Goal: Task Accomplishment & Management: Complete application form

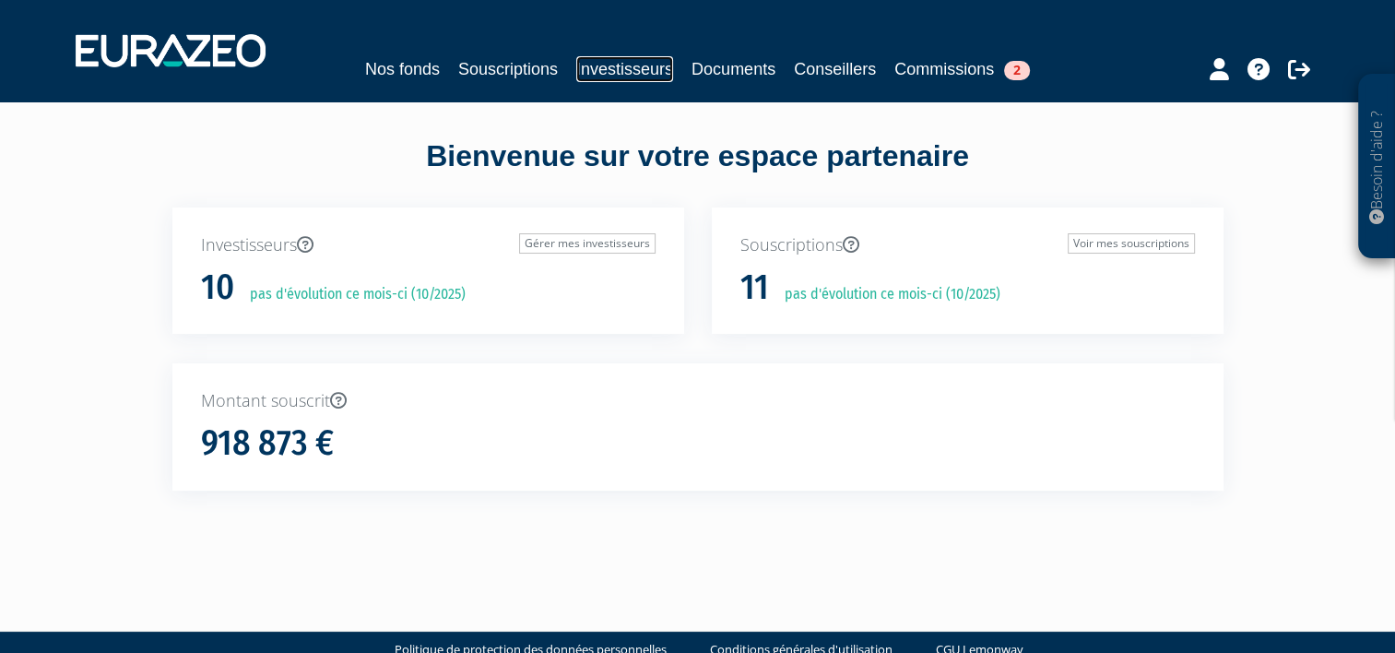
click at [646, 78] on link "Investisseurs" at bounding box center [624, 69] width 97 height 26
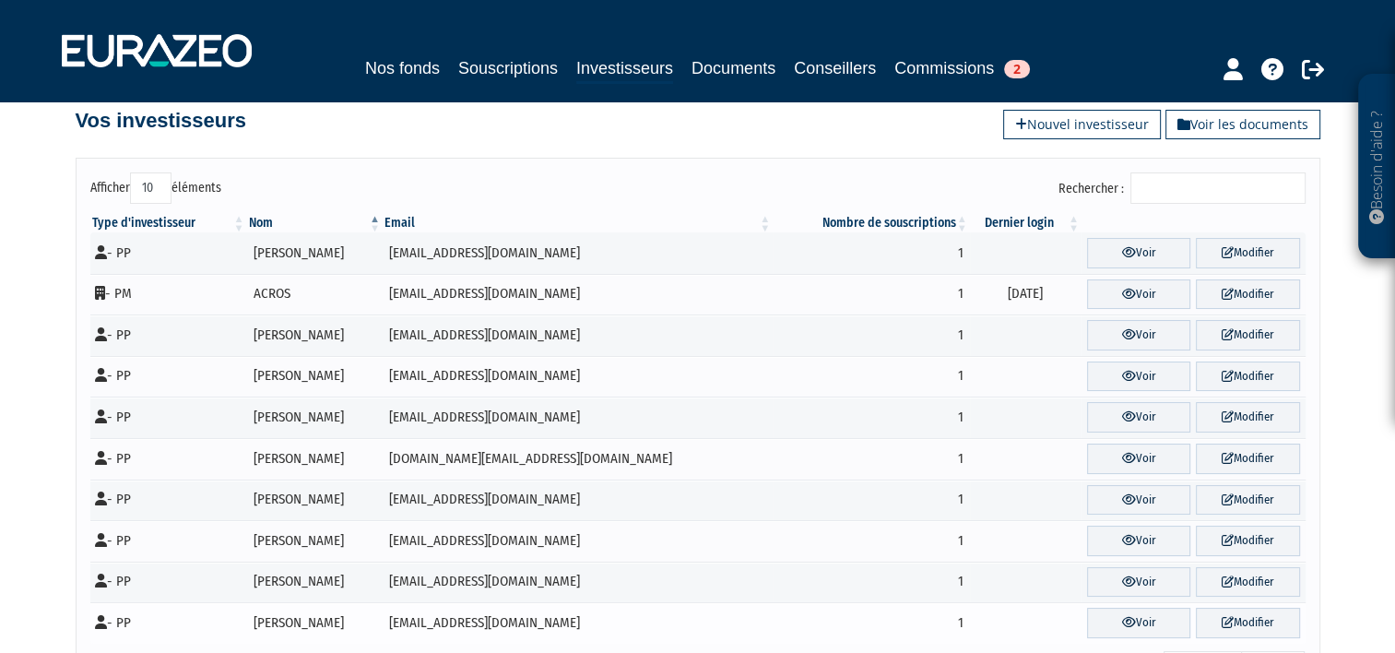
scroll to position [30, 0]
click at [1121, 608] on link "Voir" at bounding box center [1138, 622] width 103 height 30
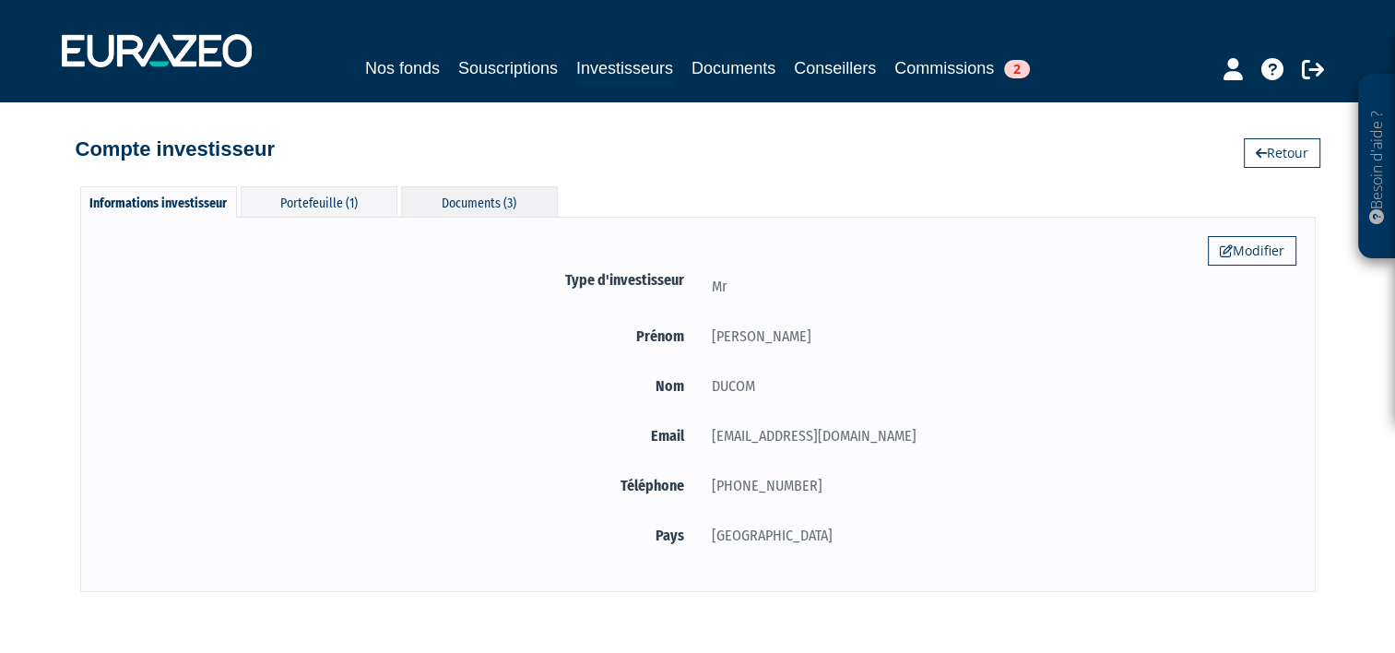
click at [443, 207] on div "Documents (3)" at bounding box center [479, 201] width 157 height 30
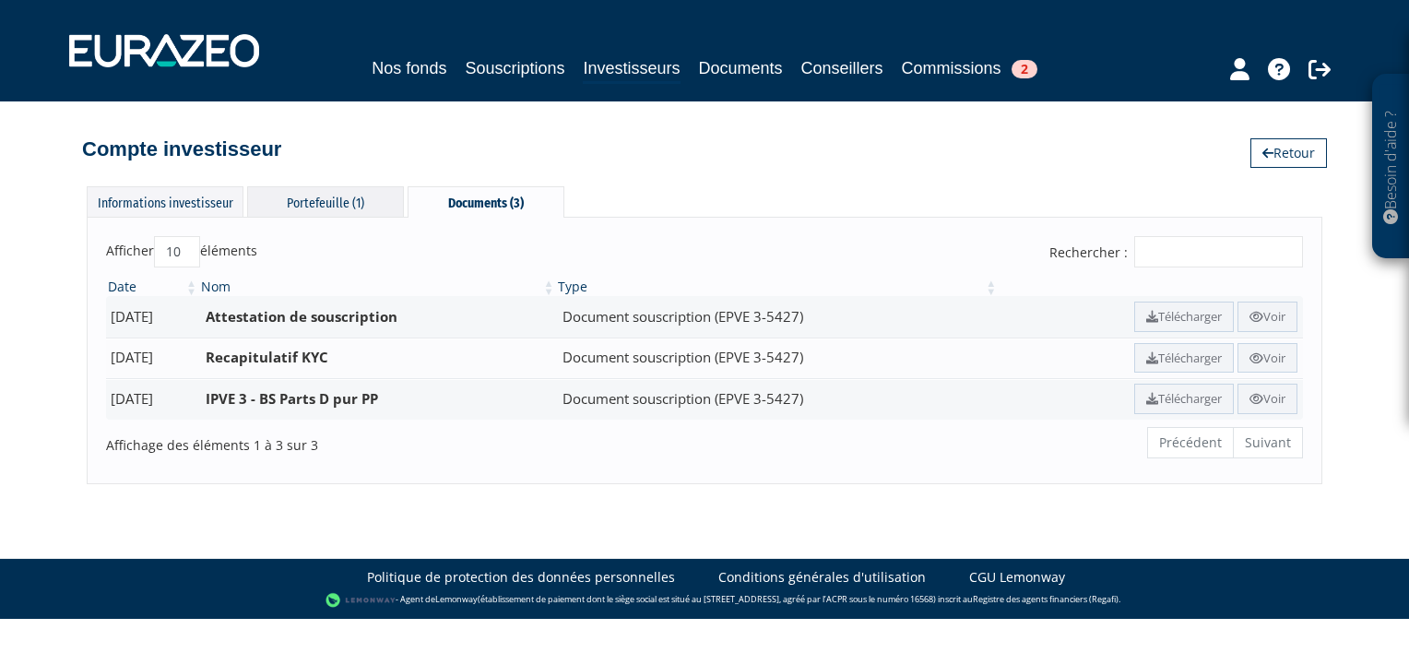
click at [340, 199] on div "Portefeuille (1)" at bounding box center [325, 201] width 157 height 30
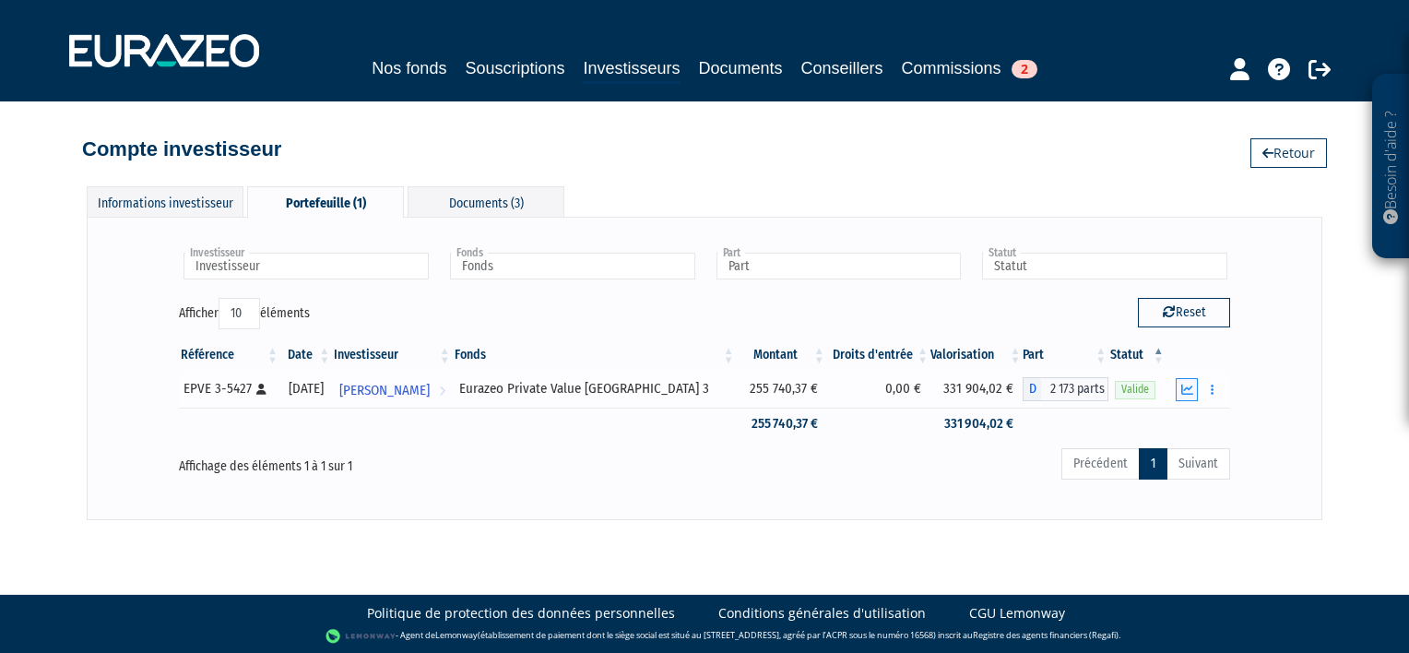
click at [1188, 390] on icon "button" at bounding box center [1187, 390] width 12 height 12
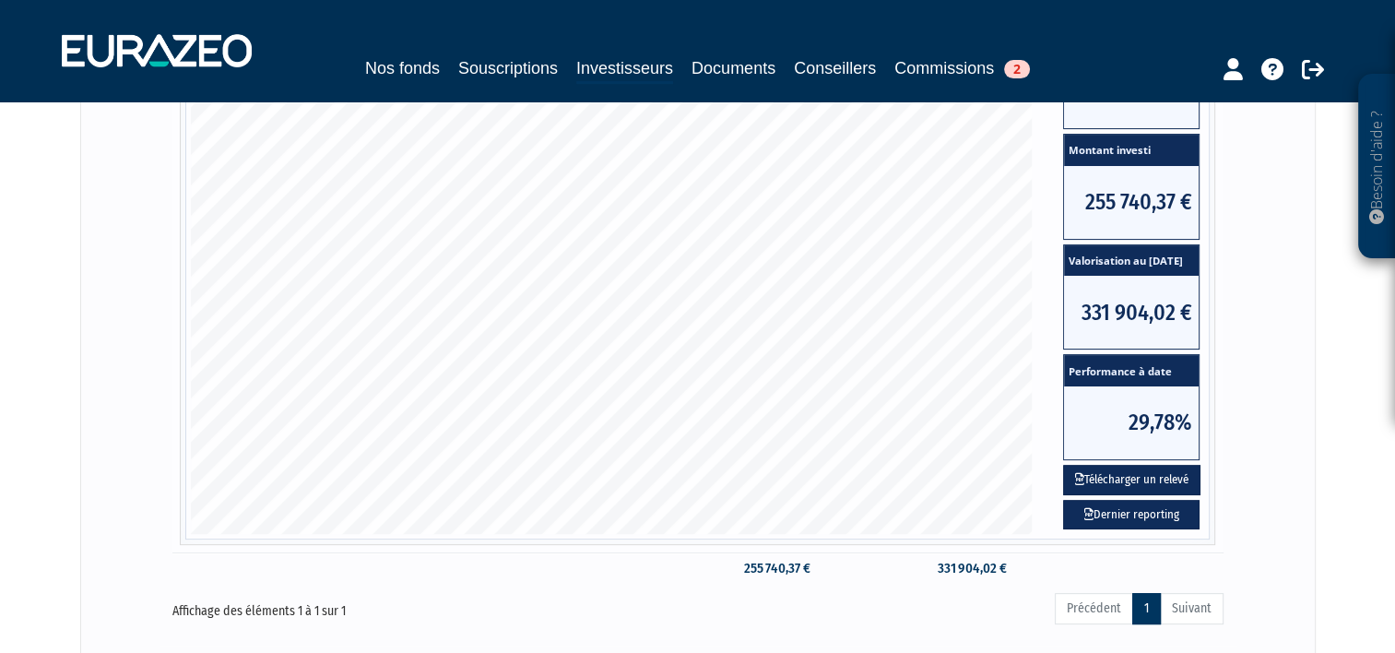
scroll to position [335, 0]
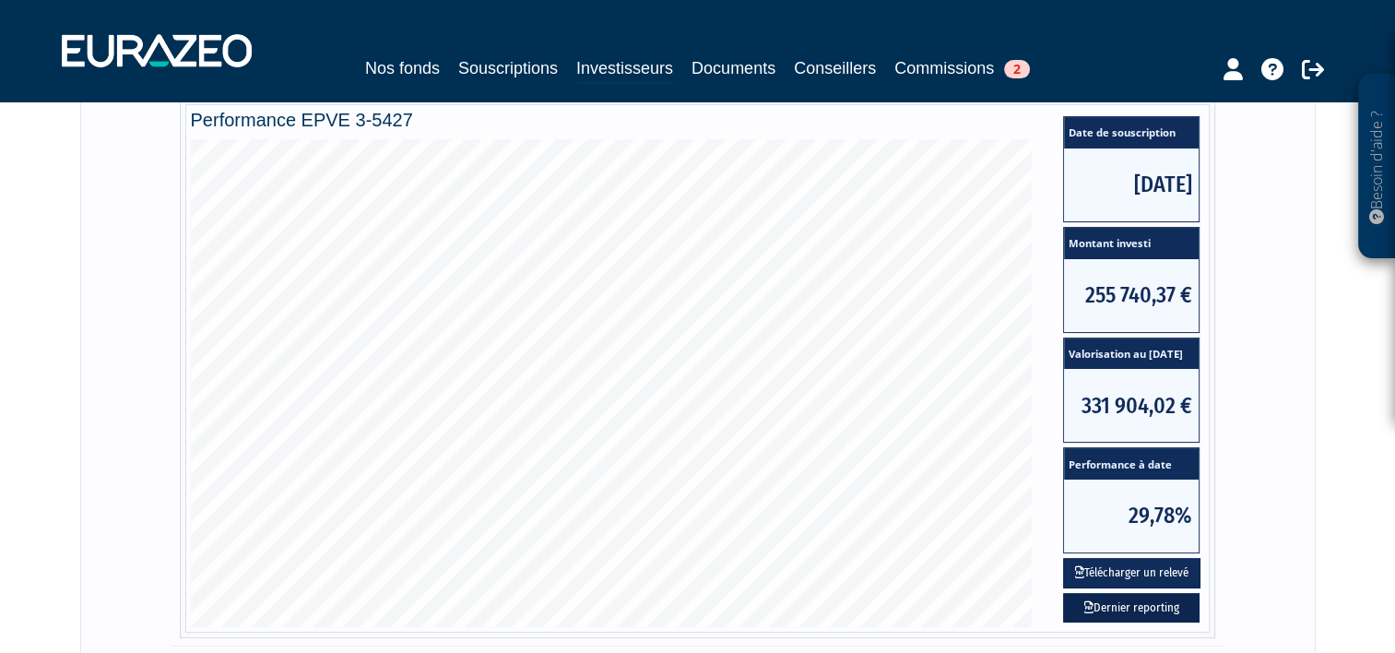
click at [1149, 604] on link "Dernier reporting" at bounding box center [1131, 608] width 136 height 30
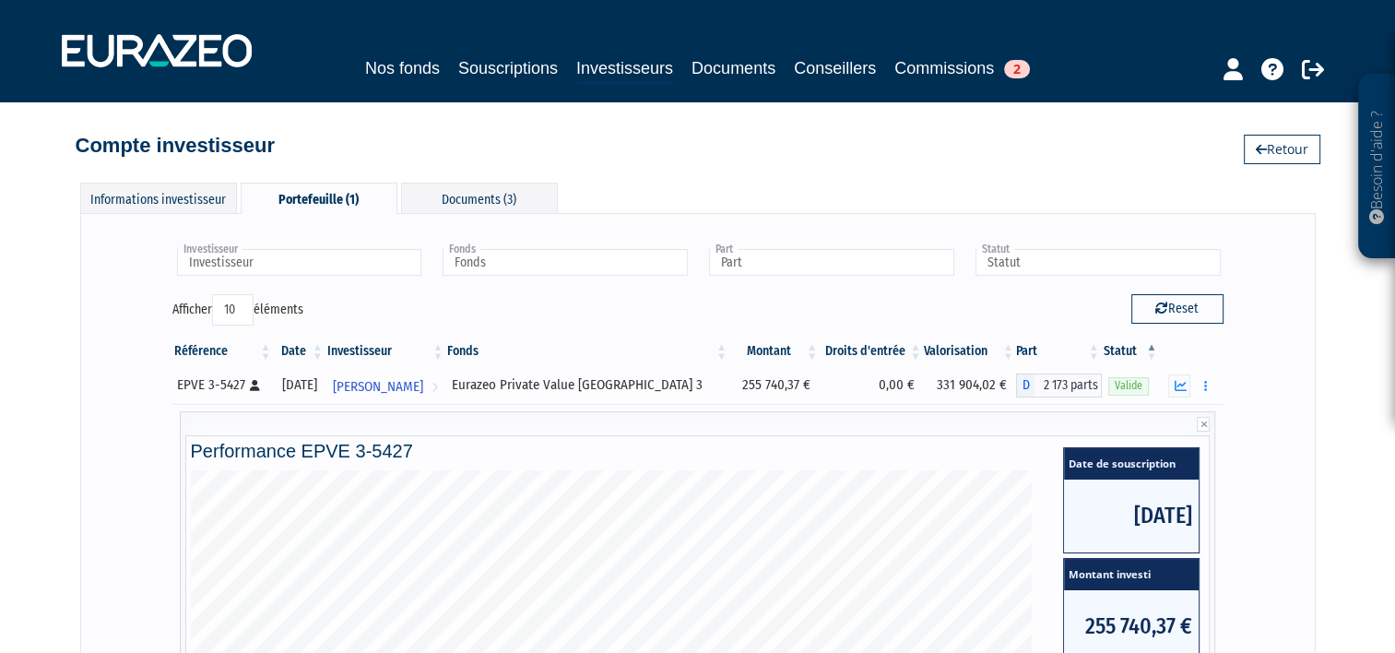
scroll to position [3, 0]
click at [1204, 384] on icon "button" at bounding box center [1205, 387] width 3 height 12
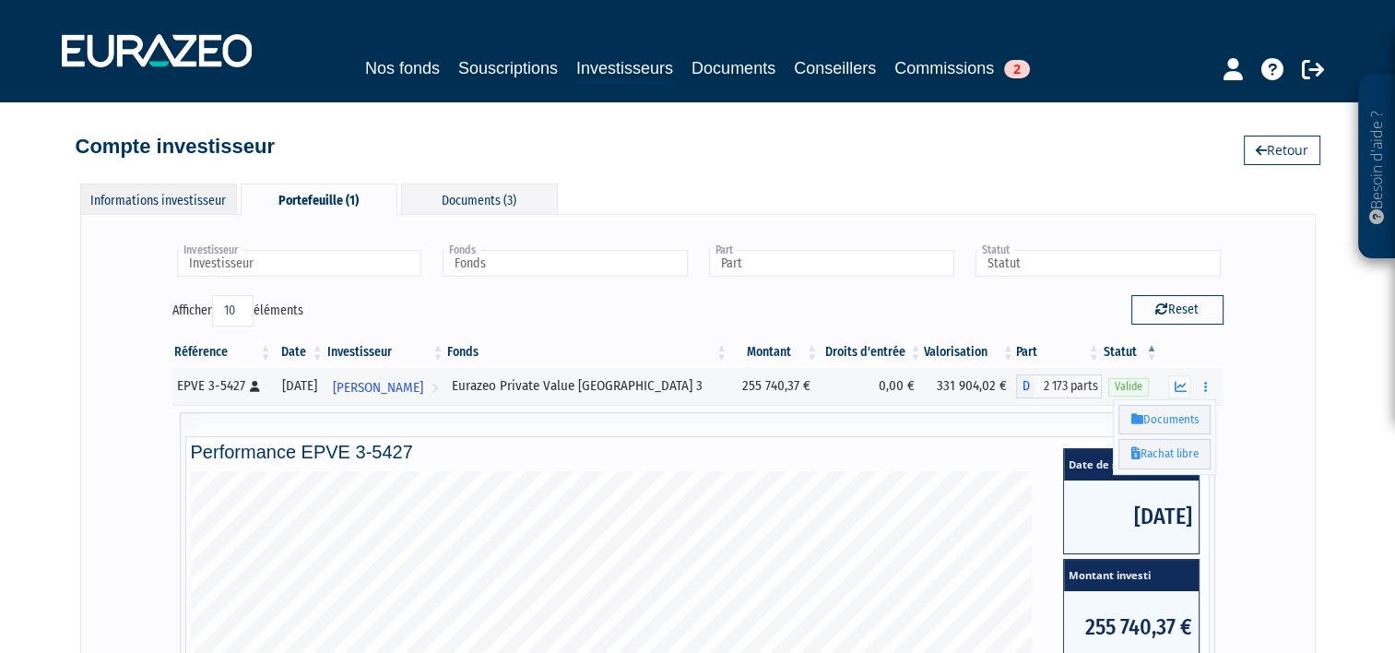
click at [149, 198] on div "Informations investisseur" at bounding box center [158, 199] width 157 height 30
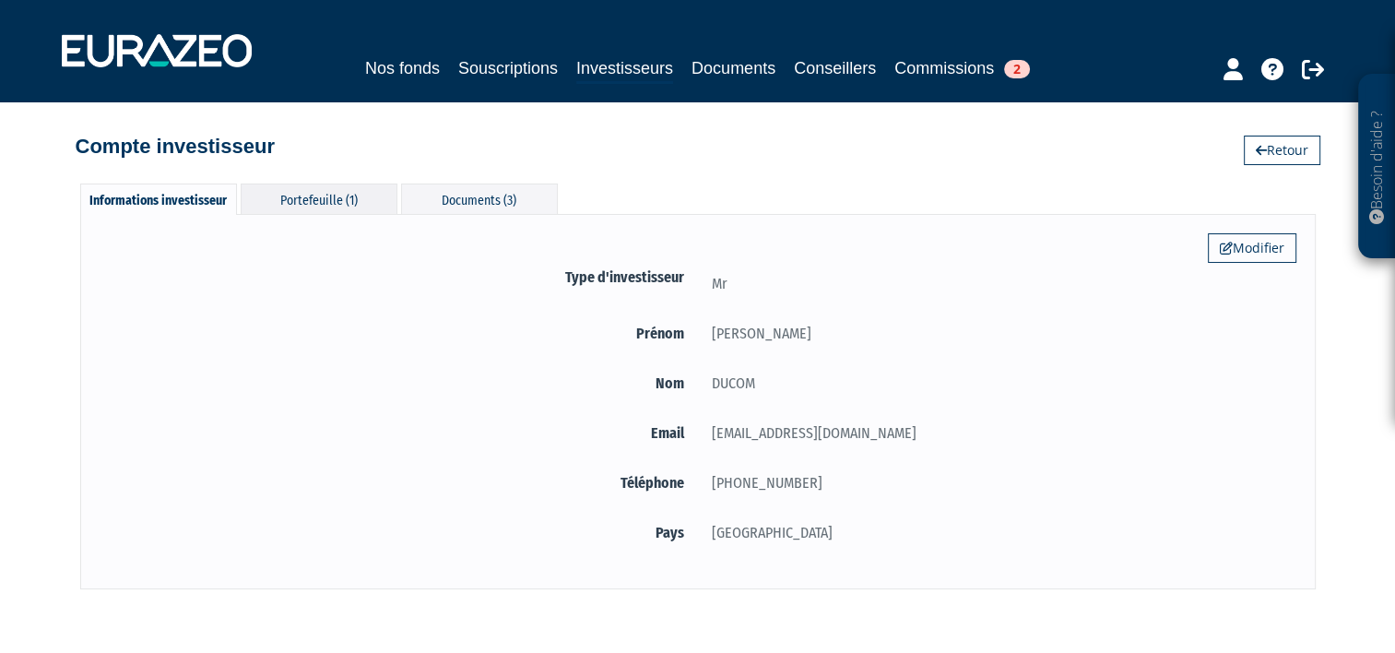
click at [282, 199] on div "Portefeuille (1)" at bounding box center [319, 199] width 157 height 30
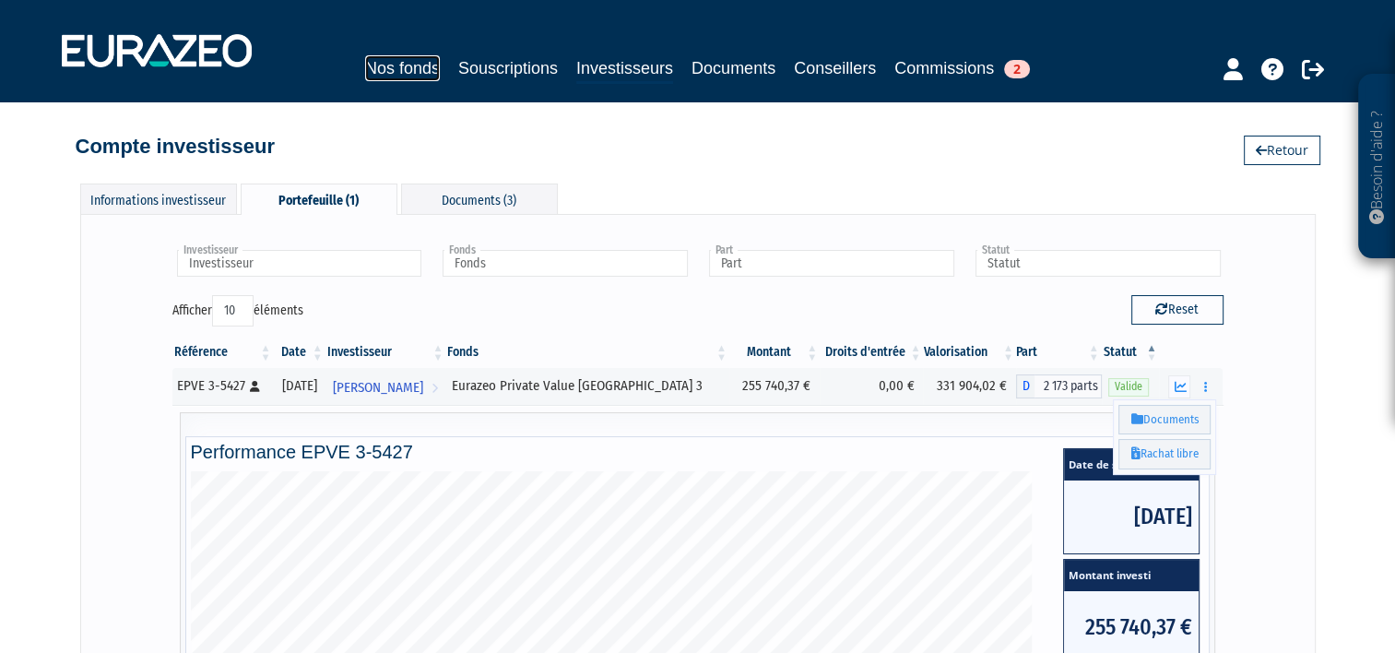
click at [409, 71] on link "Nos fonds" at bounding box center [402, 68] width 75 height 26
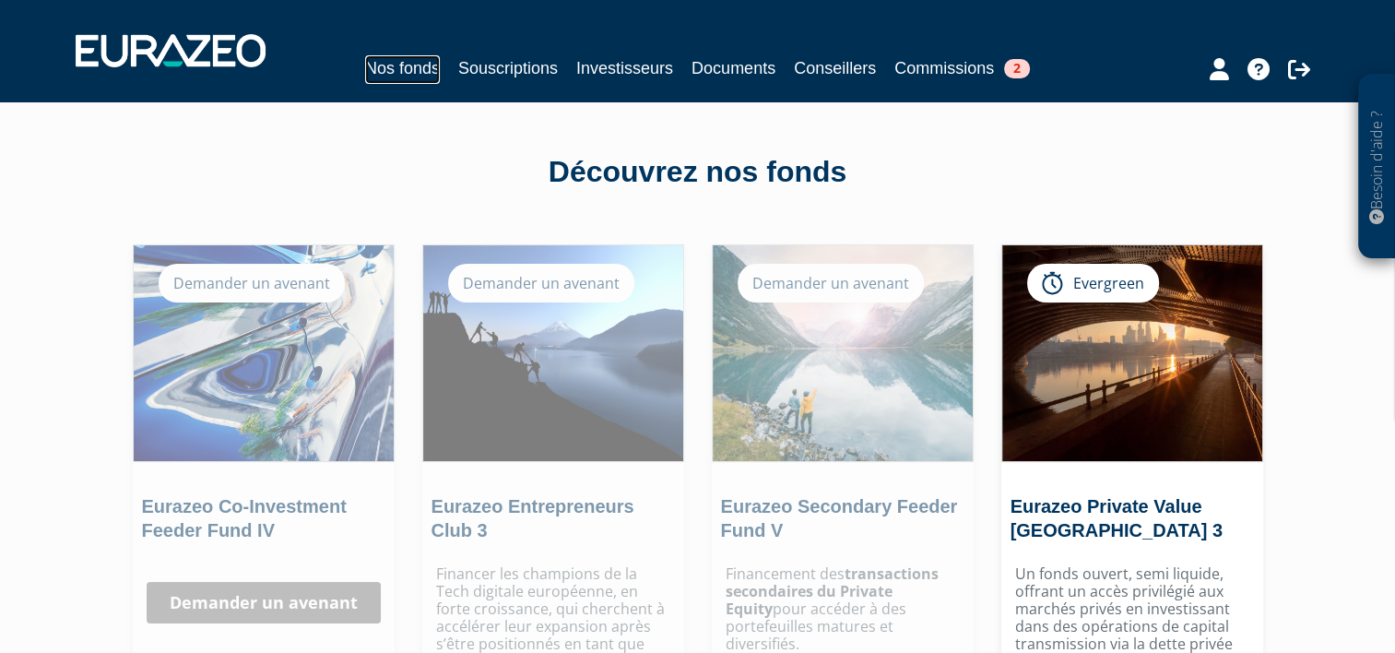
click at [383, 61] on link "Nos fonds" at bounding box center [402, 69] width 75 height 29
click at [1005, 64] on link "Commissions 2" at bounding box center [963, 68] width 136 height 26
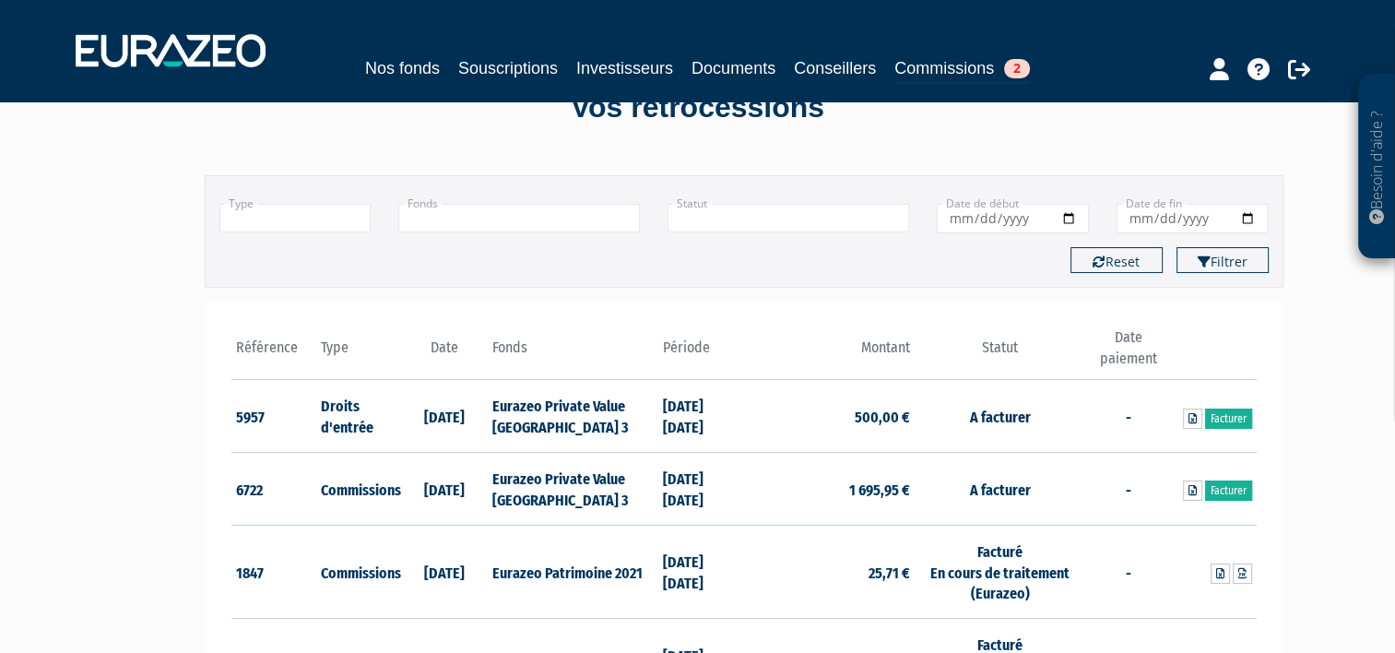
scroll to position [63, 0]
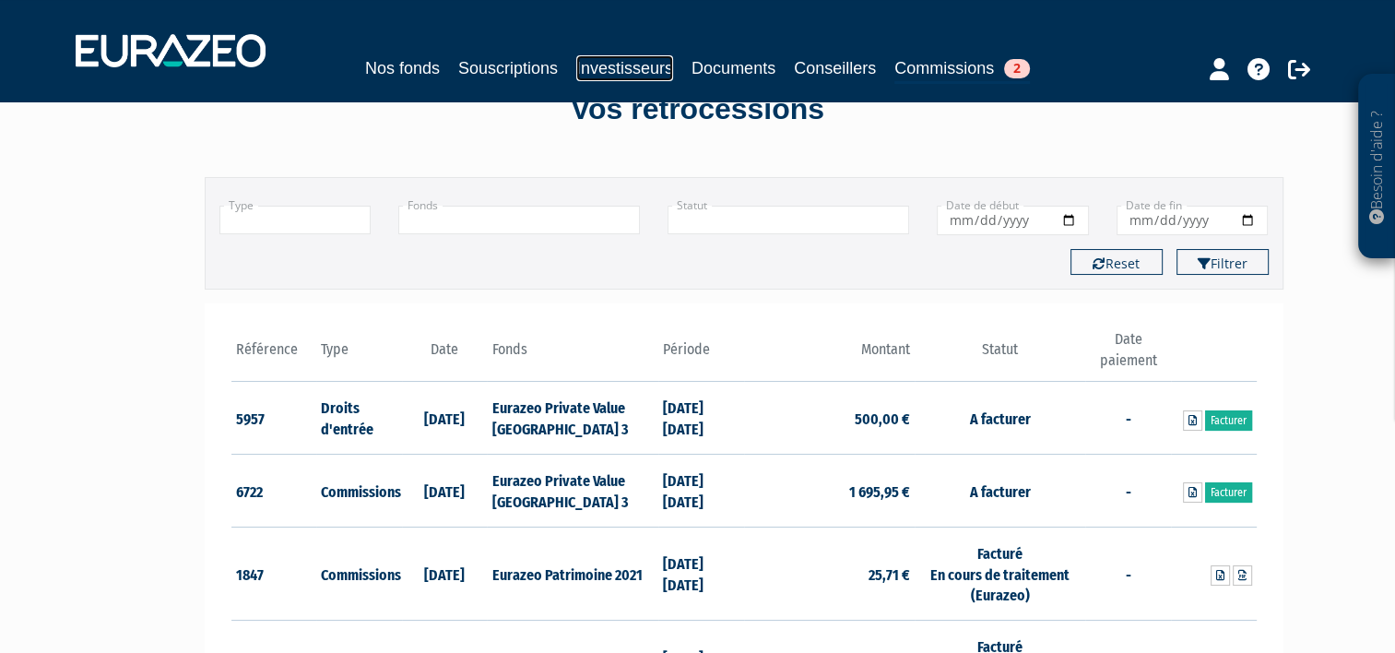
click at [628, 65] on link "Investisseurs" at bounding box center [624, 68] width 97 height 26
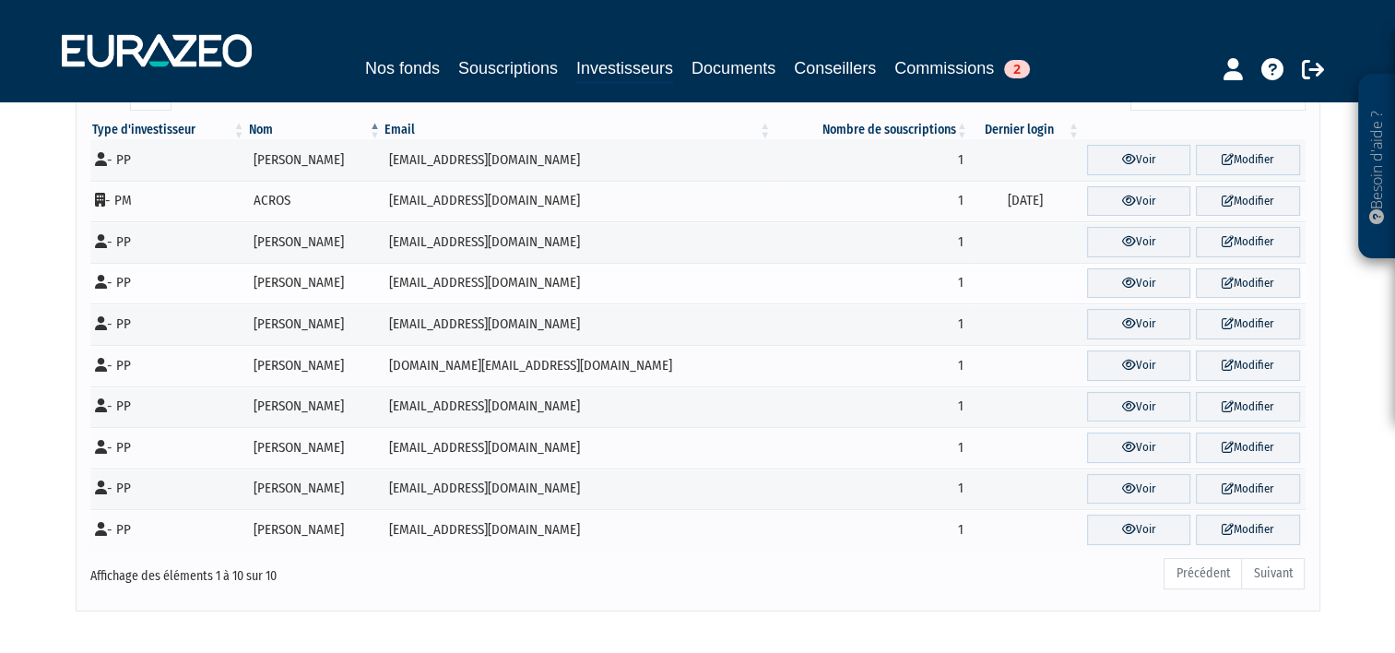
scroll to position [125, 0]
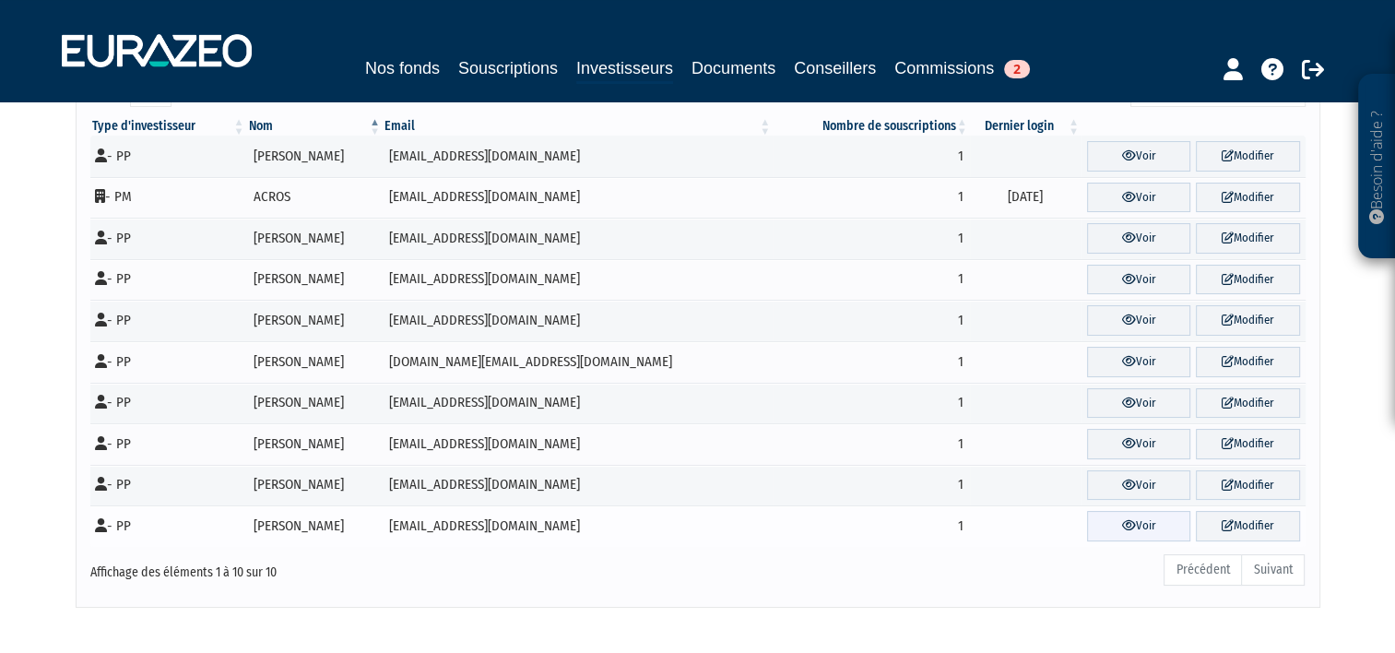
click at [1114, 514] on link "Voir" at bounding box center [1138, 526] width 103 height 30
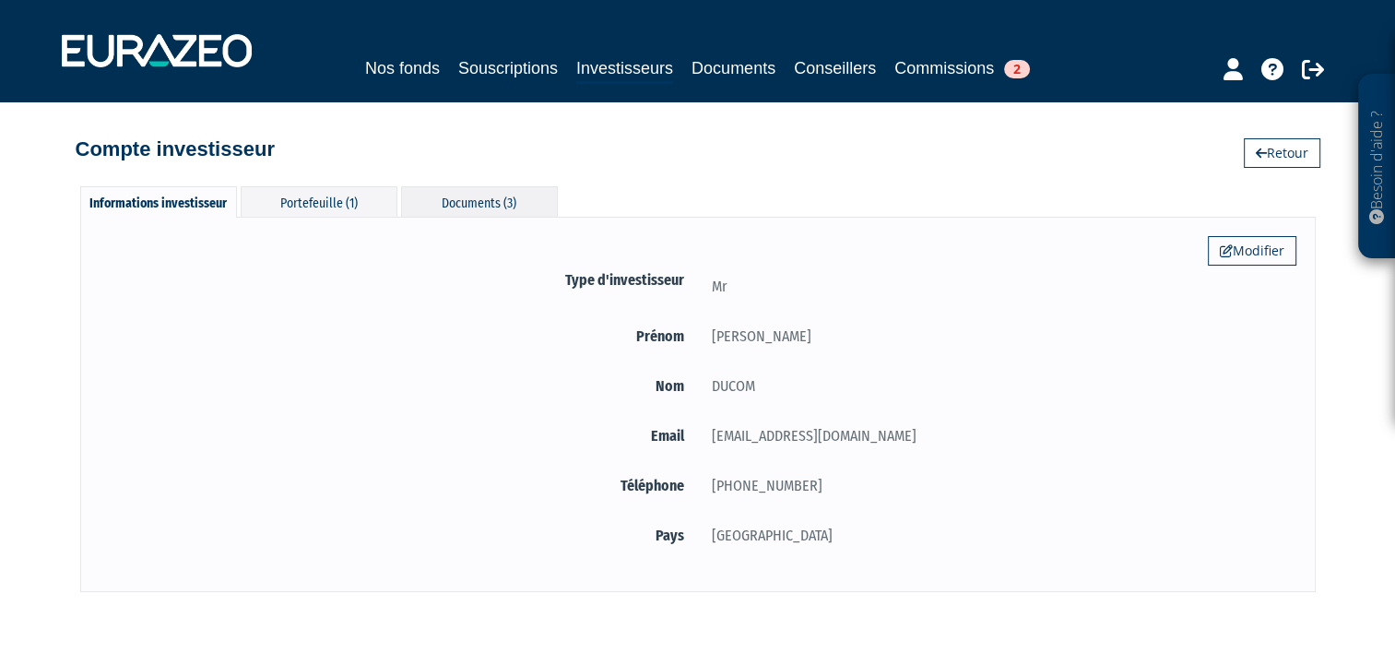
click at [498, 206] on div "Documents (3)" at bounding box center [479, 201] width 157 height 30
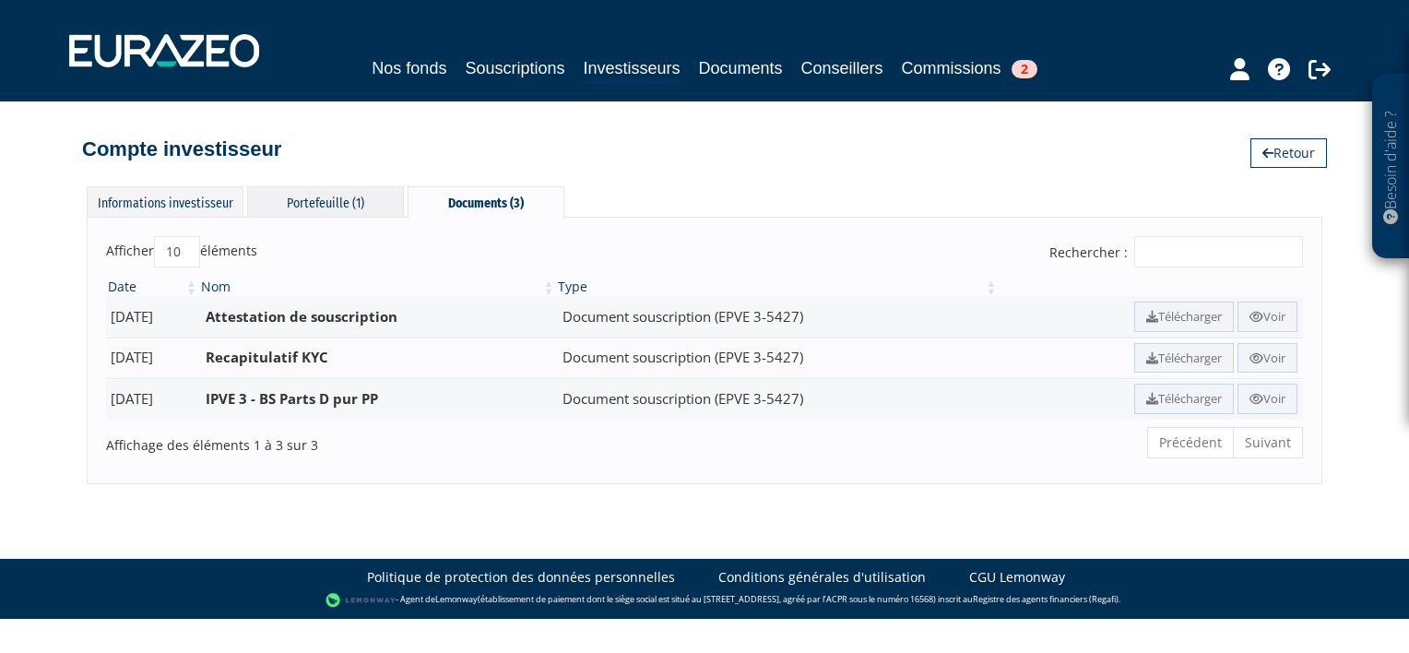
click at [373, 191] on div "Portefeuille (1)" at bounding box center [325, 201] width 157 height 30
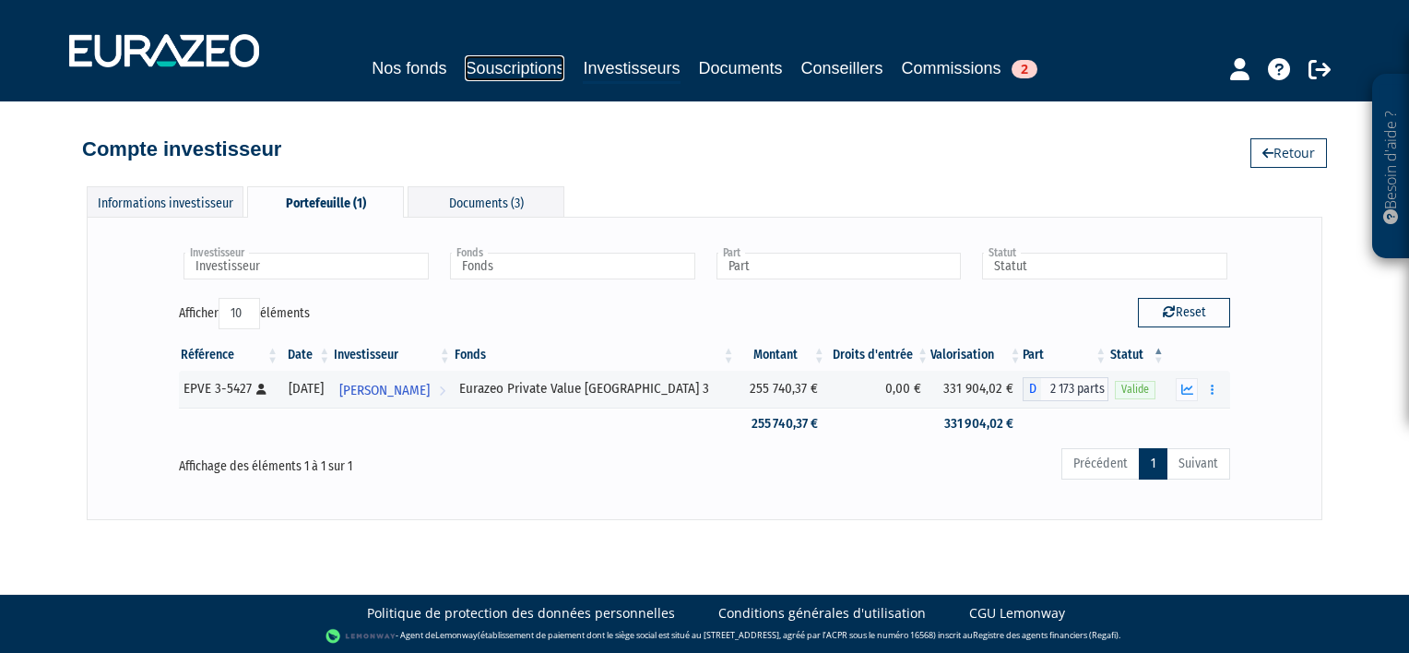
click at [521, 68] on link "Souscriptions" at bounding box center [515, 68] width 100 height 26
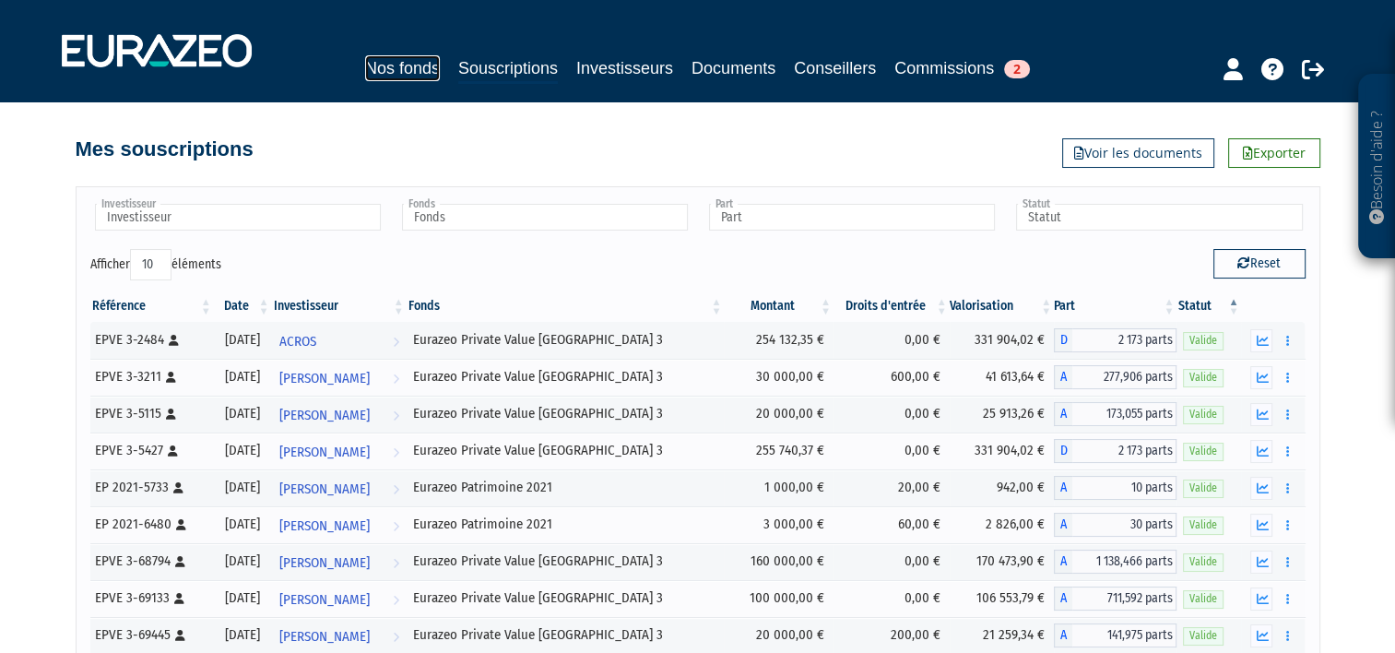
click at [412, 69] on link "Nos fonds" at bounding box center [402, 68] width 75 height 26
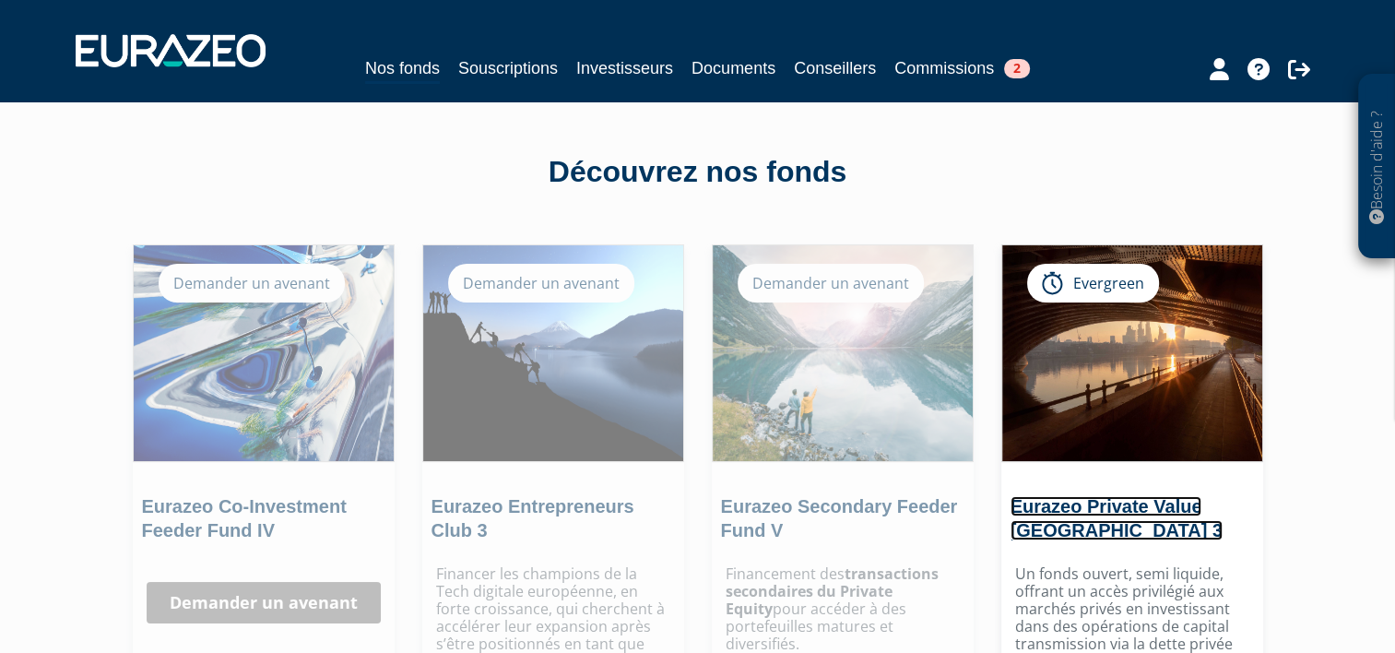
click at [1048, 502] on link "Eurazeo Private Value [GEOGRAPHIC_DATA] 3" at bounding box center [1117, 518] width 212 height 44
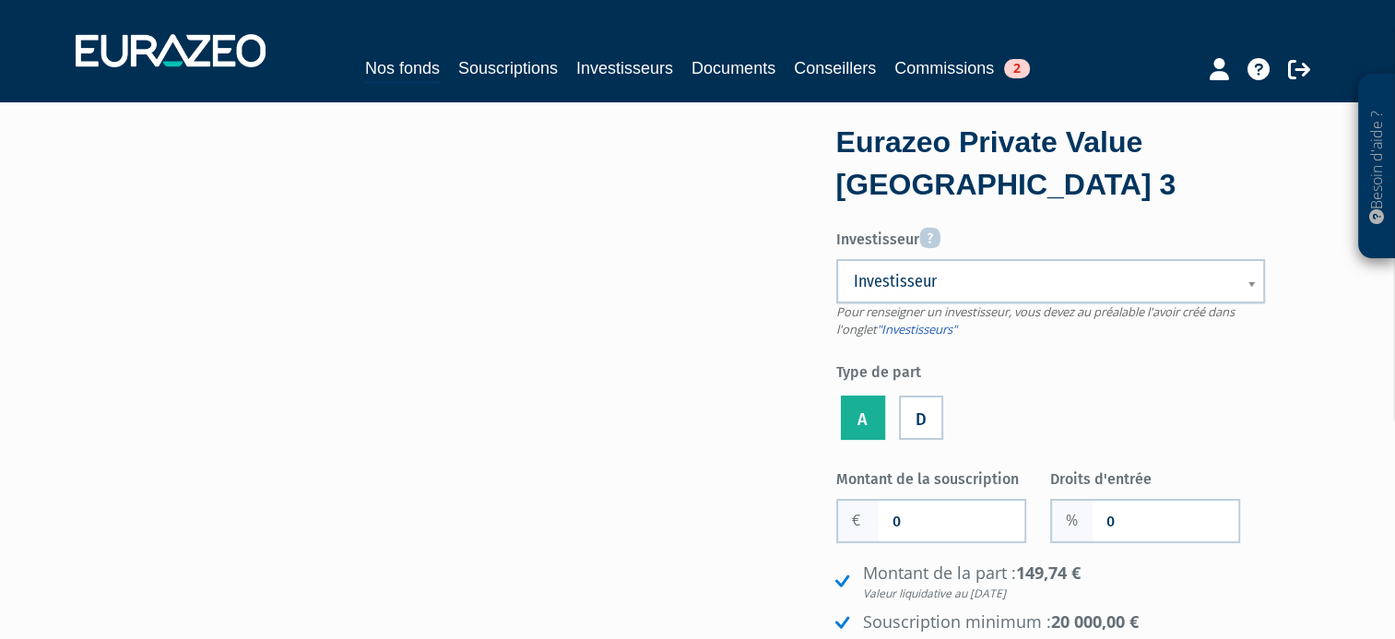
click at [959, 294] on link "Investisseur" at bounding box center [1050, 281] width 429 height 44
click at [921, 409] on label "D" at bounding box center [921, 418] width 44 height 44
click at [0, 0] on input "D" at bounding box center [0, 0] width 0 height 0
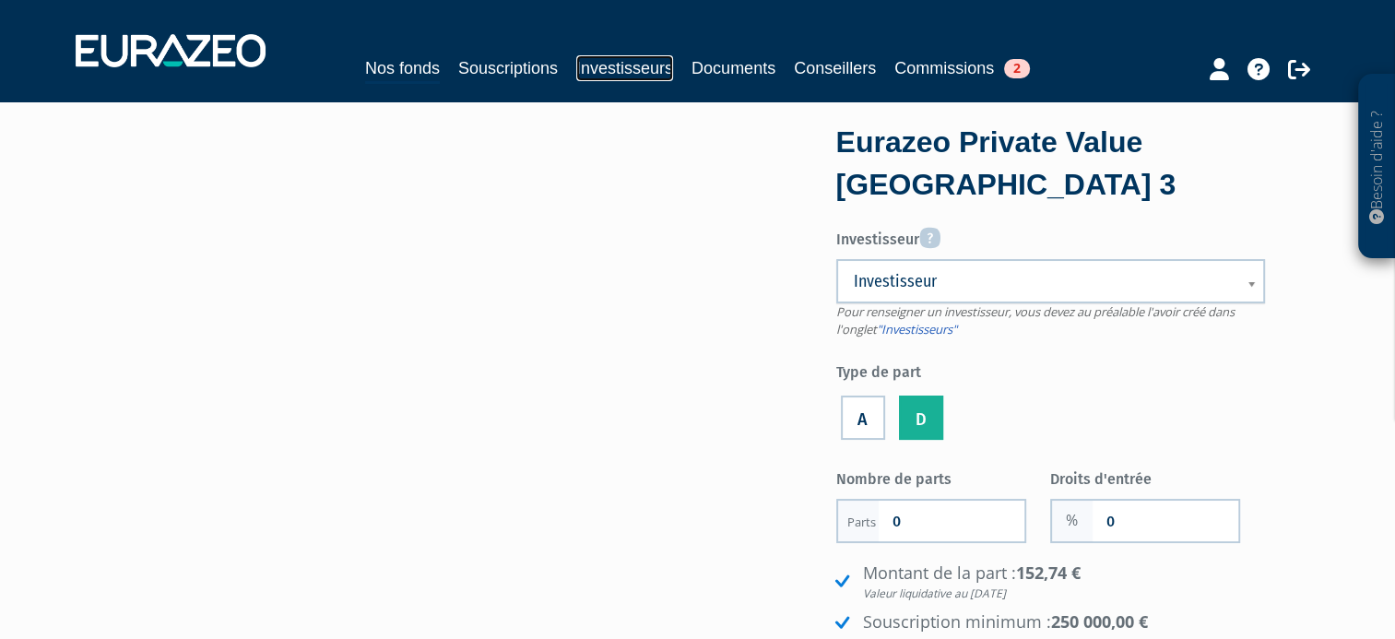
click at [601, 65] on link "Investisseurs" at bounding box center [624, 68] width 97 height 26
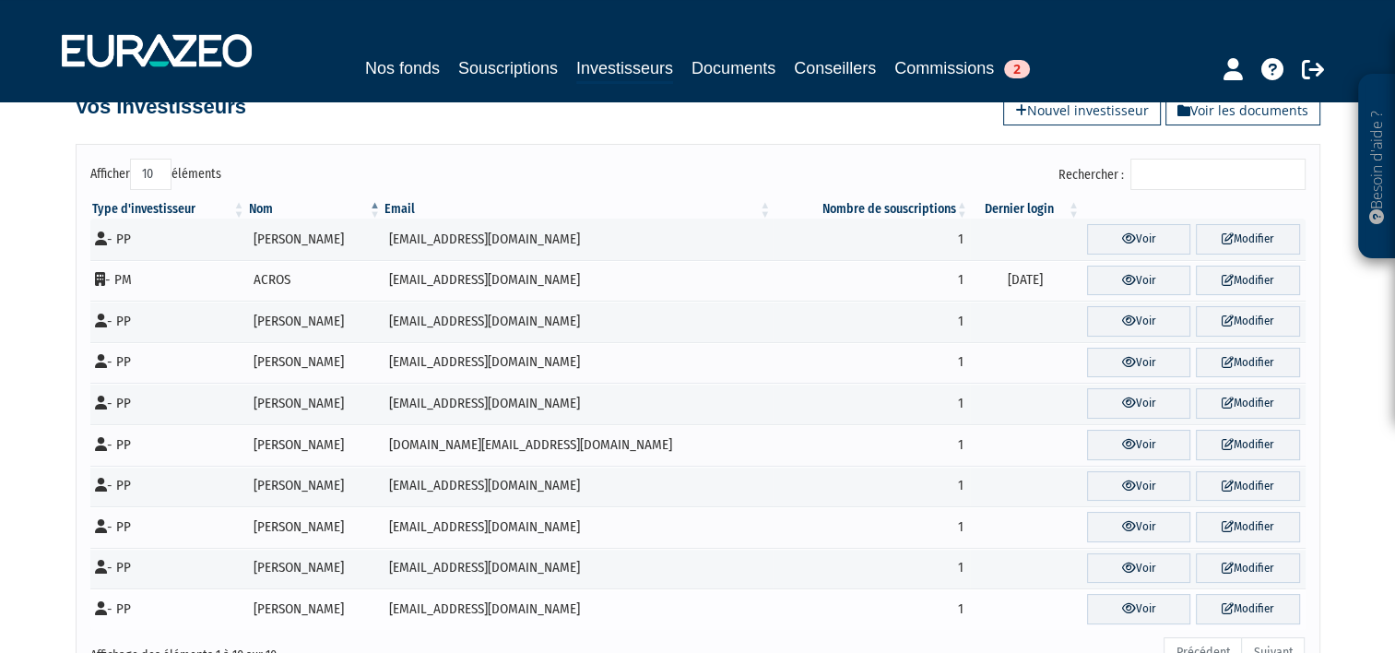
scroll to position [41, 0]
click at [1117, 614] on link "Voir" at bounding box center [1138, 611] width 103 height 30
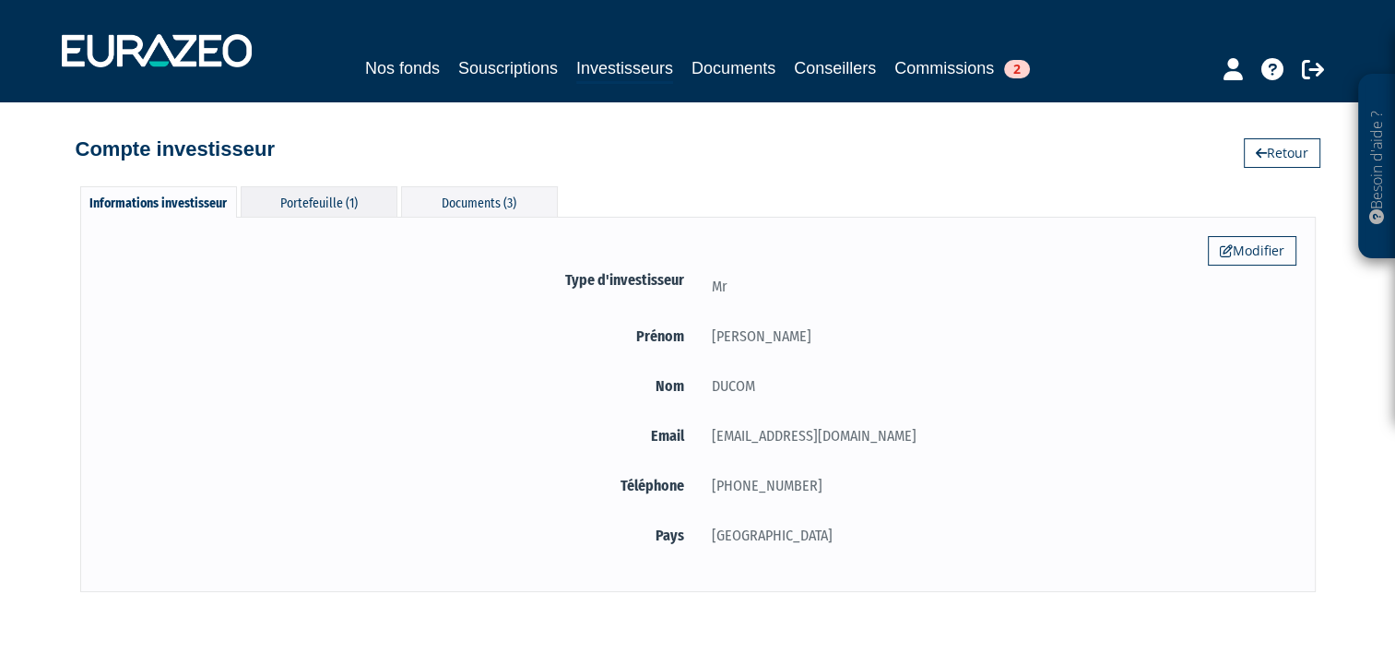
click at [317, 201] on div "Portefeuille (1)" at bounding box center [319, 201] width 157 height 30
